Goal: Information Seeking & Learning: Learn about a topic

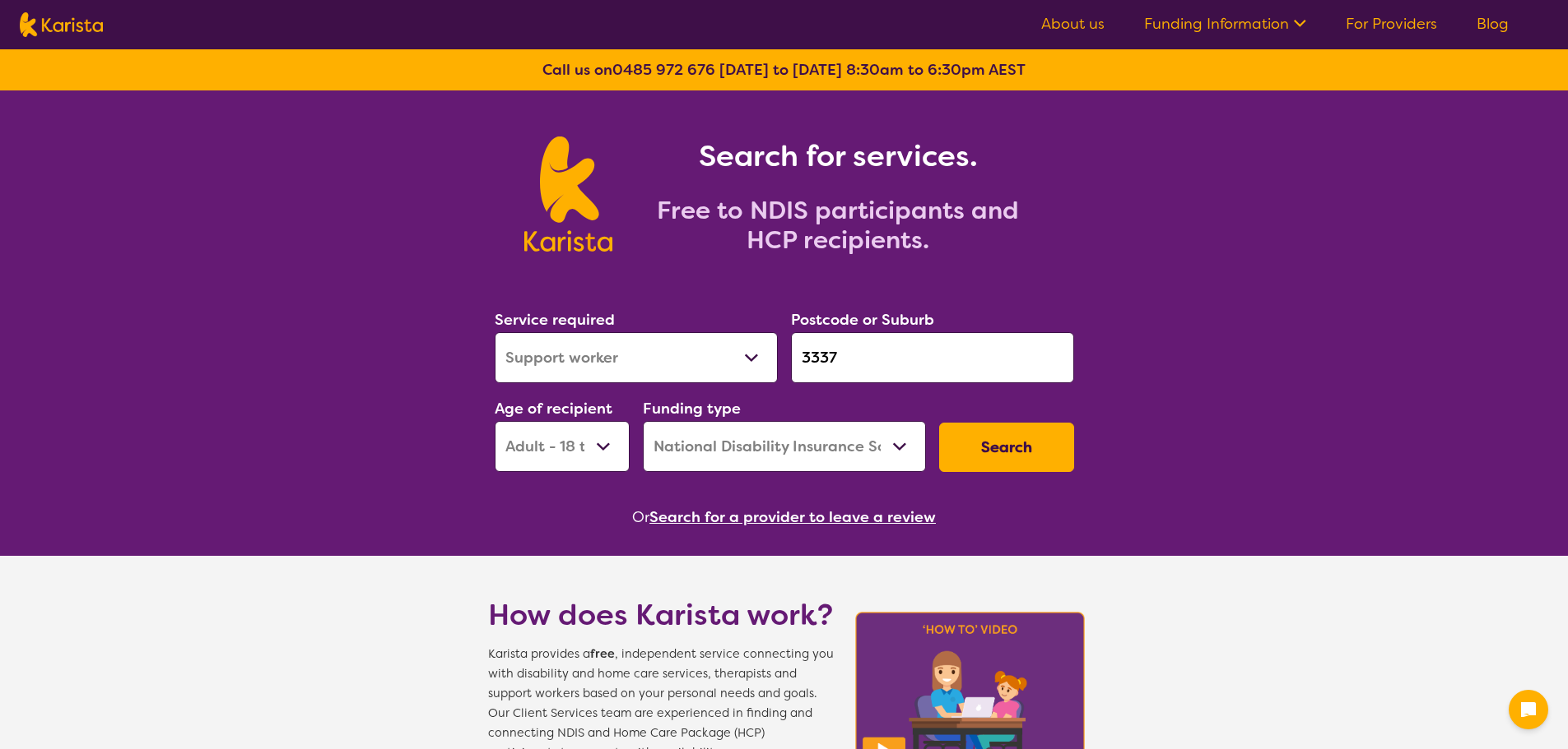
select select "Support worker"
select select "AD"
select select "NDIS"
select select "Physiotherapy"
click at [495, 333] on select "Allied Health Assistant Assessment ([MEDICAL_DATA] or [MEDICAL_DATA]) Behaviour…" at bounding box center [636, 358] width 283 height 51
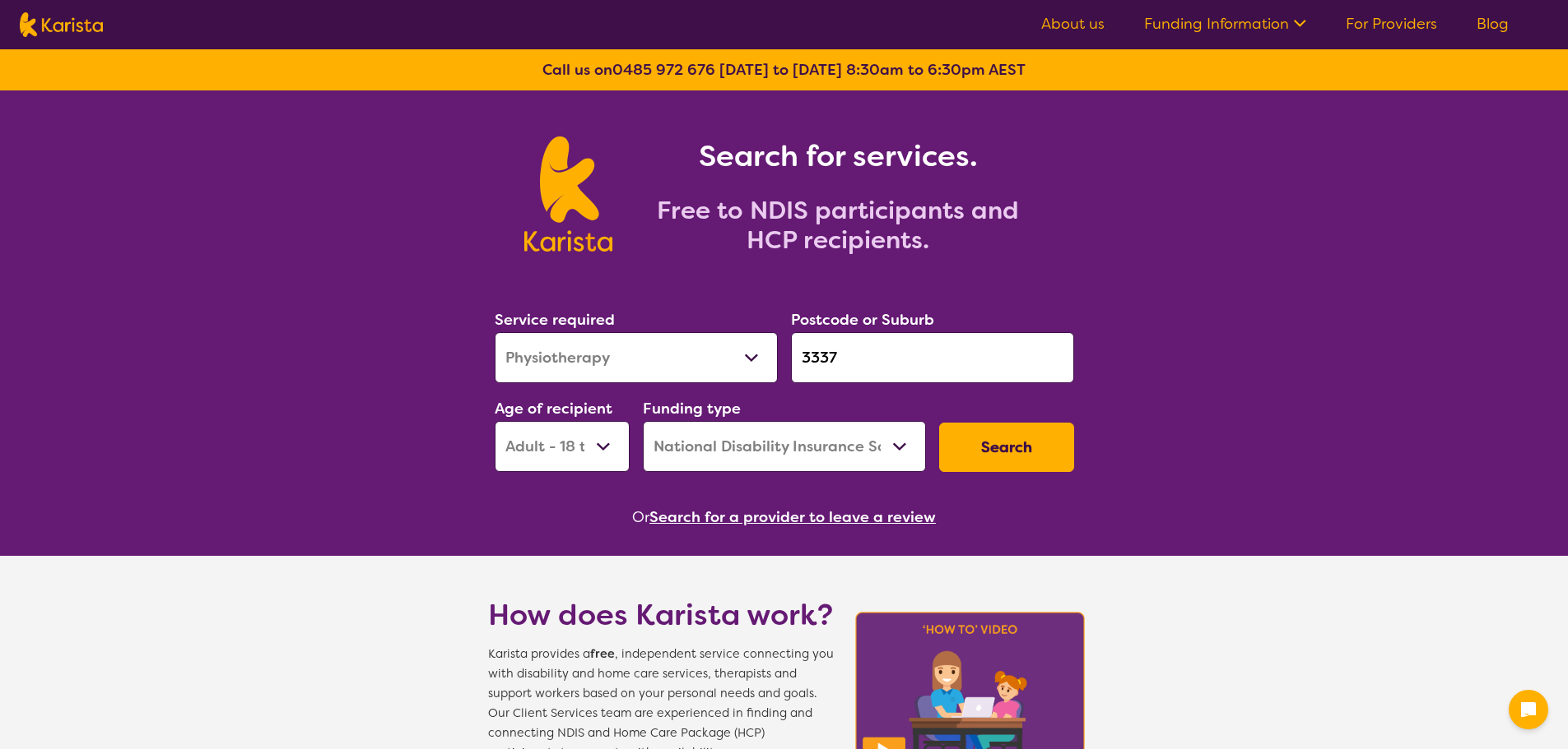
drag, startPoint x: 853, startPoint y: 365, endPoint x: 633, endPoint y: 365, distance: 220.0
click at [633, 363] on div "Service required Allied Health Assistant Assessment ([MEDICAL_DATA] or [MEDICAL…" at bounding box center [785, 389] width 593 height 177
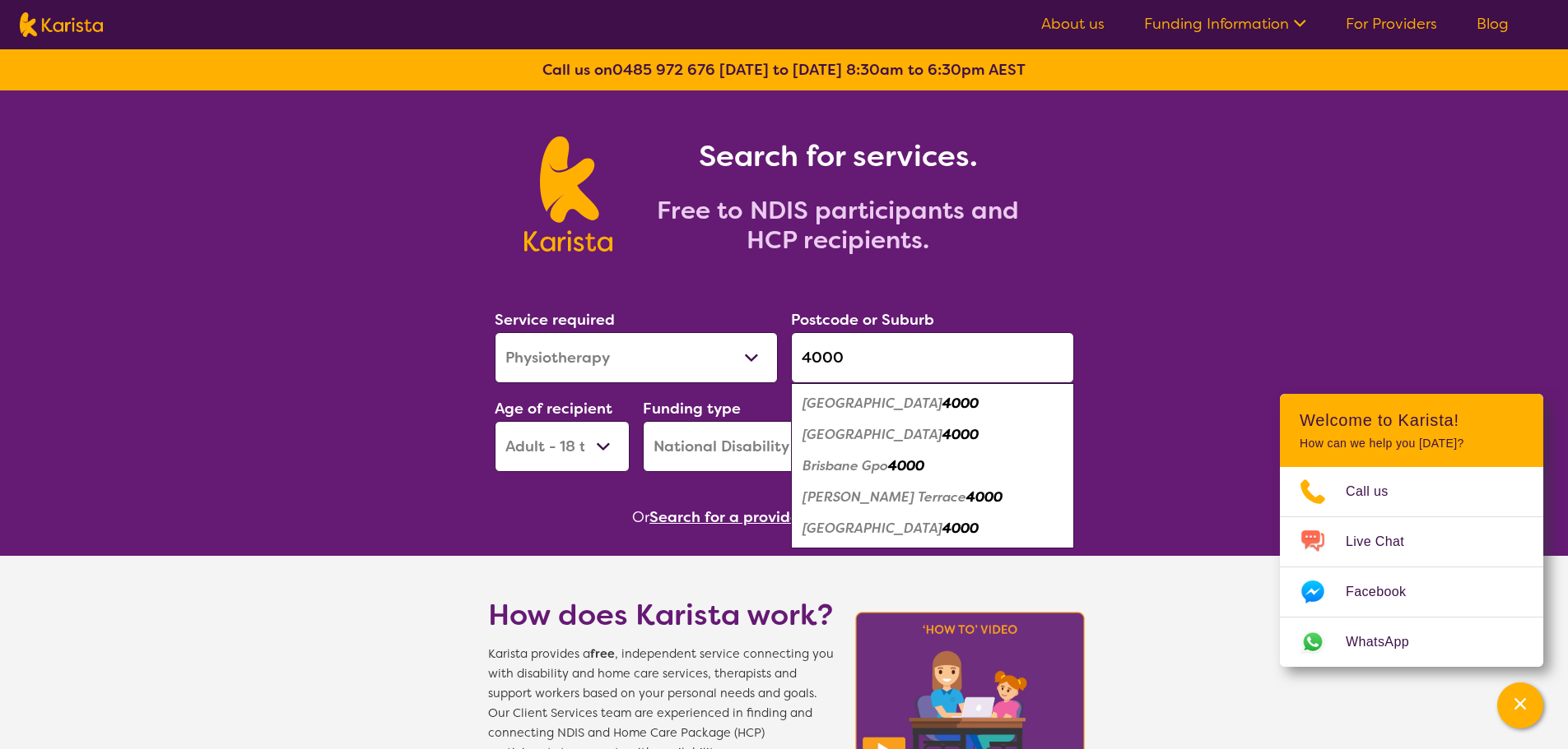
type input "4000"
click at [942, 430] on em "4000" at bounding box center [960, 434] width 36 height 17
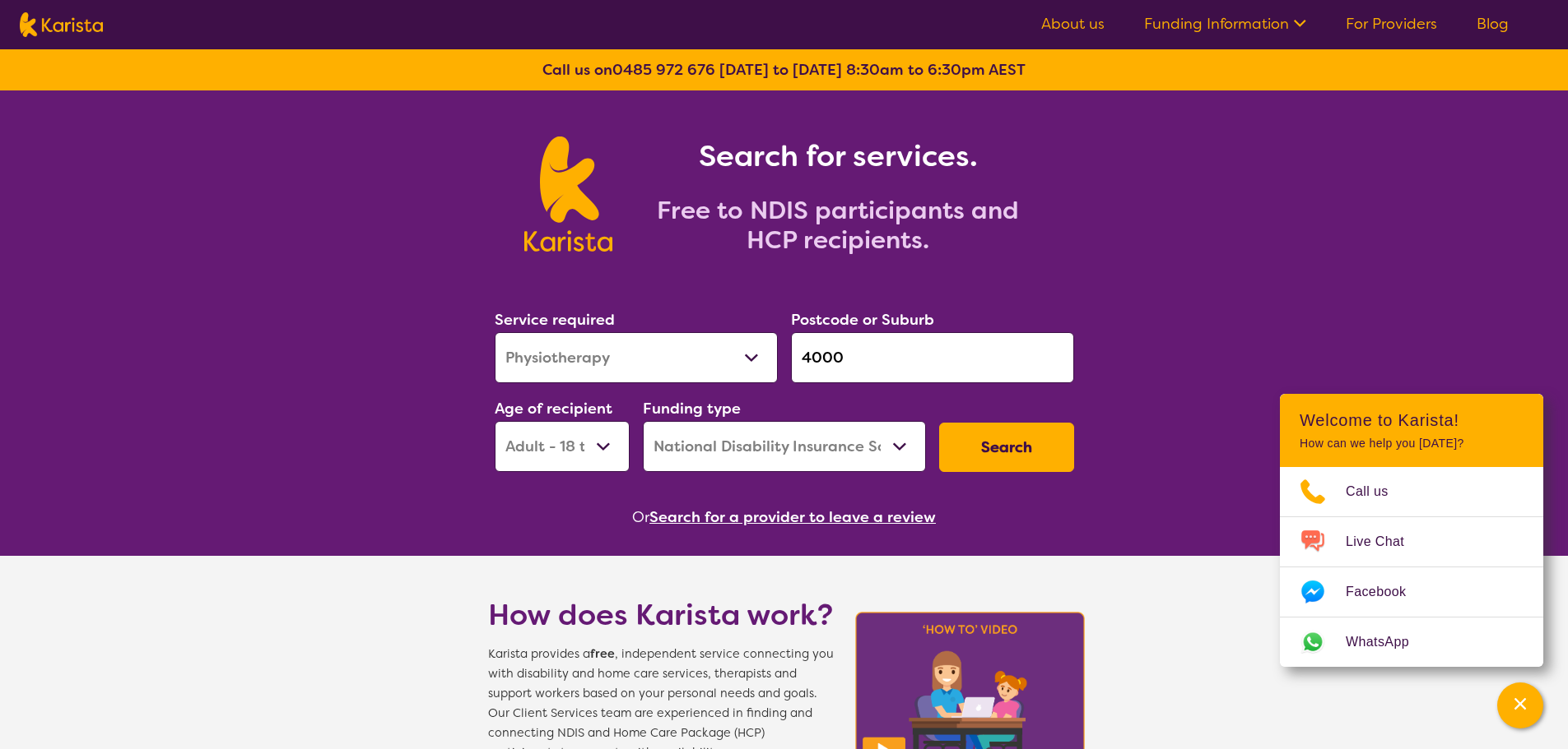
click at [970, 436] on button "Search" at bounding box center [1007, 447] width 135 height 49
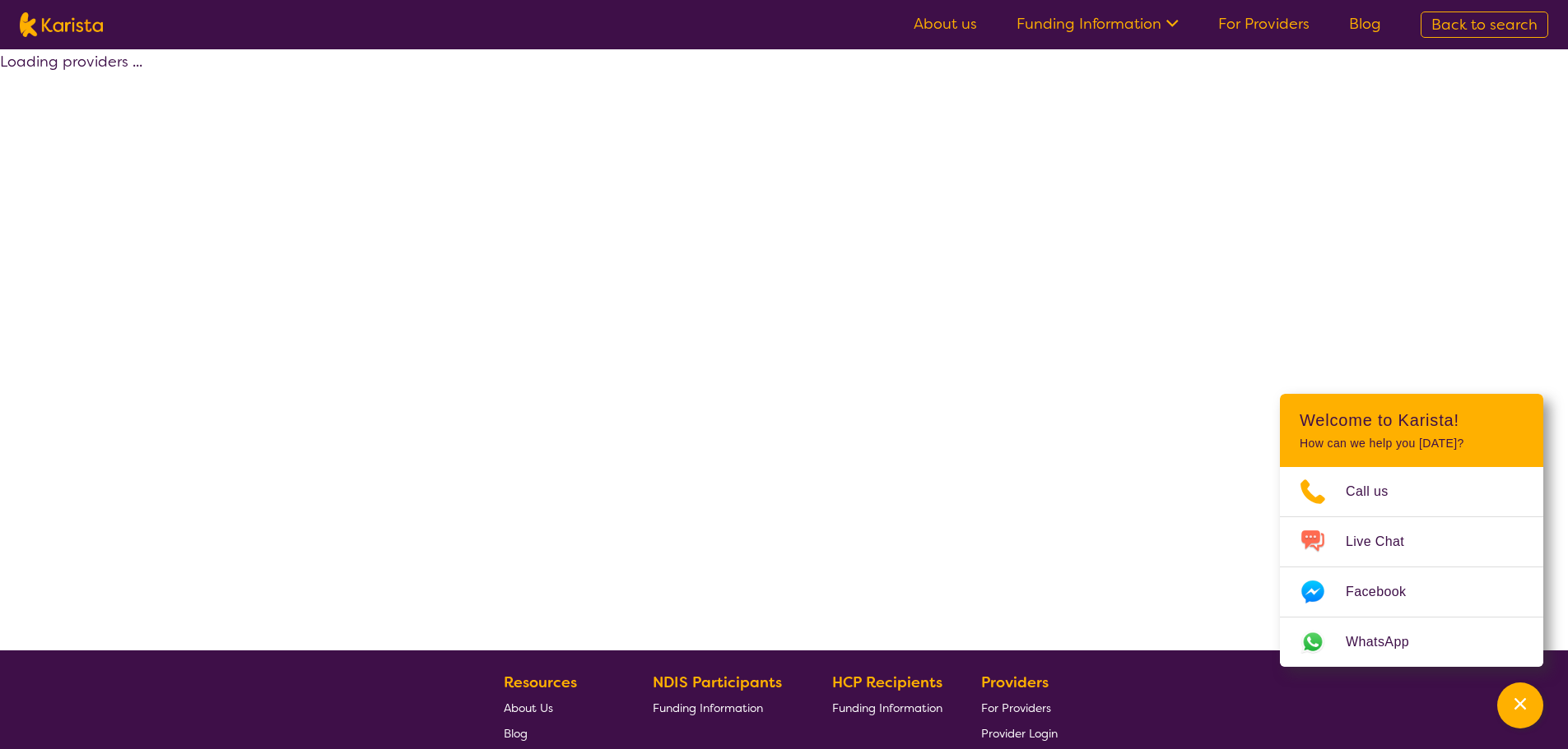
select select "by_score"
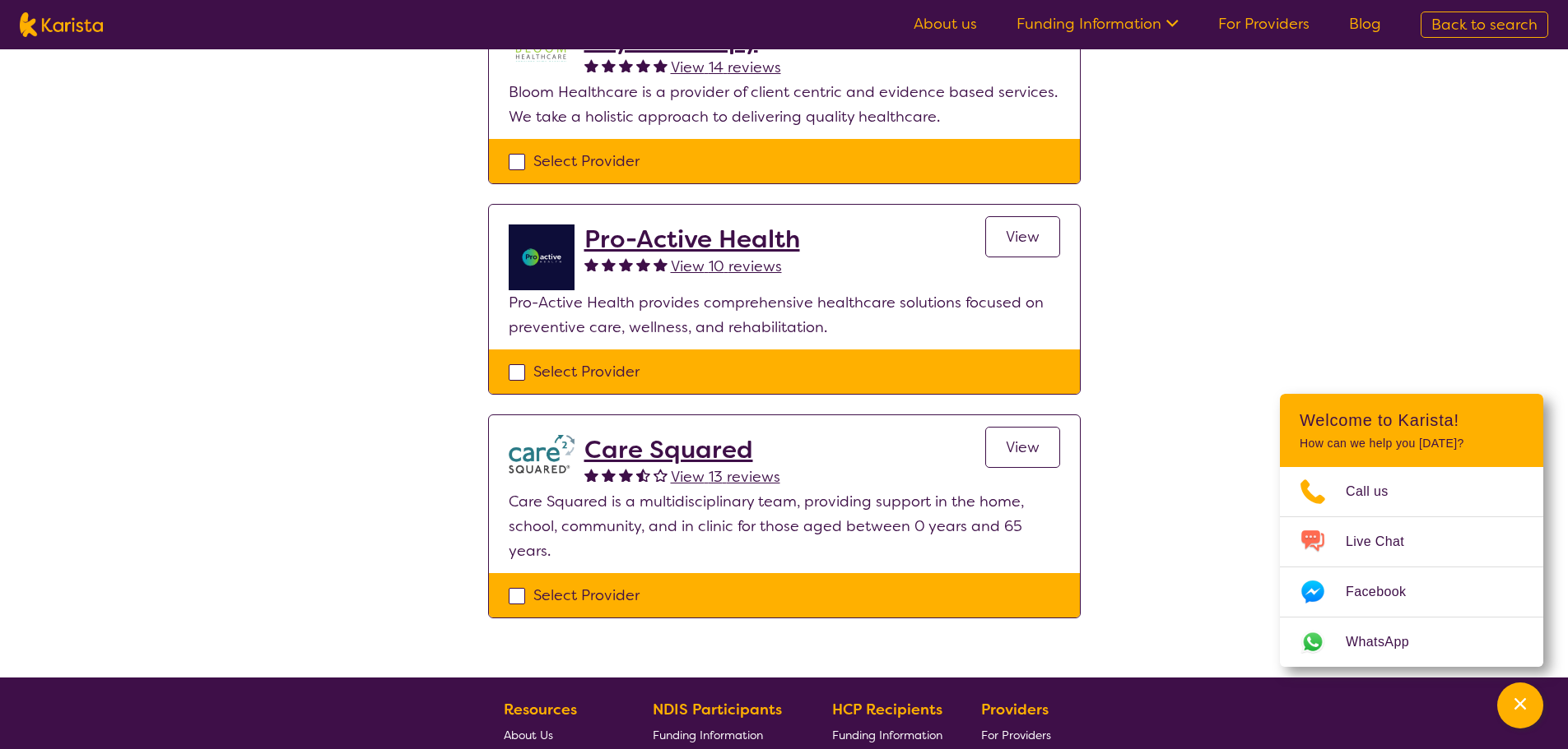
scroll to position [246, 0]
